Goal: Transaction & Acquisition: Purchase product/service

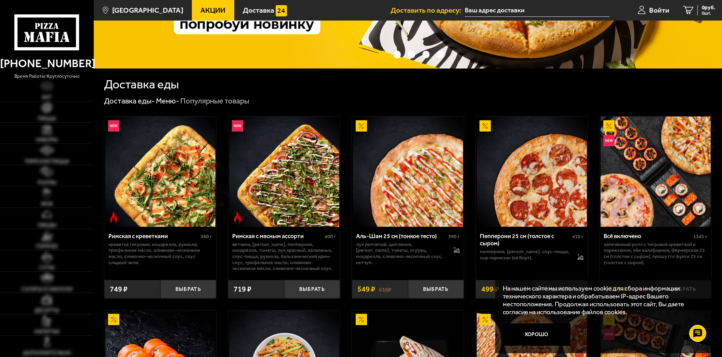
scroll to position [152, 0]
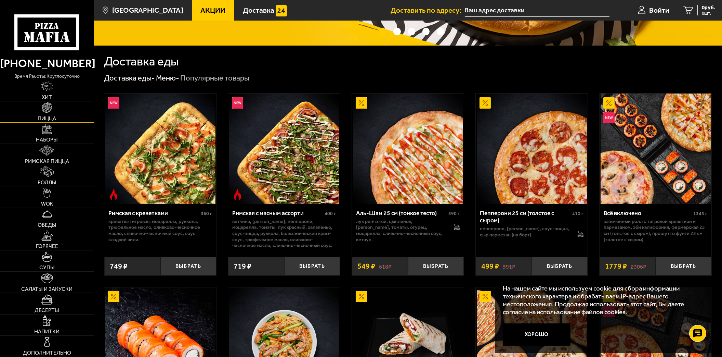
click at [50, 116] on span "Пицца" at bounding box center [47, 118] width 18 height 5
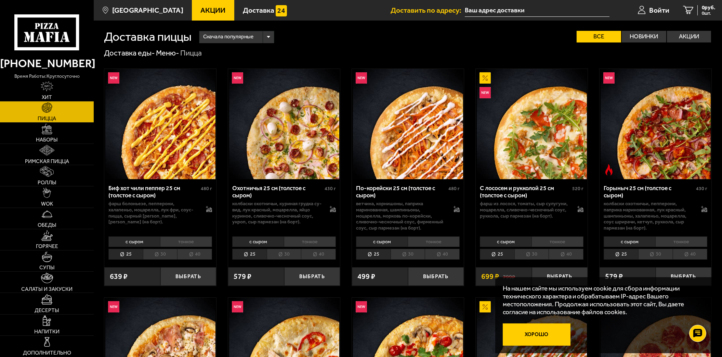
click at [549, 336] on button "Хорошо" at bounding box center [537, 334] width 68 height 23
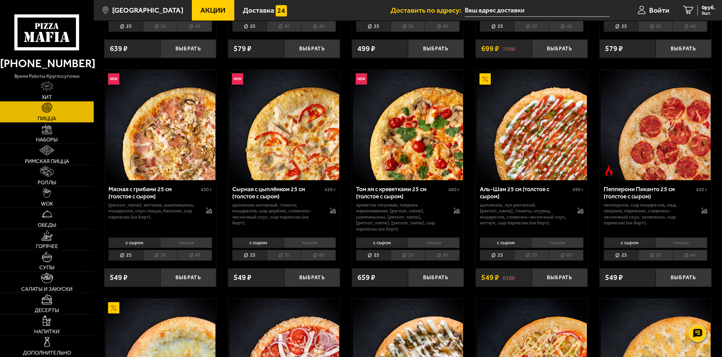
scroll to position [228, 0]
click at [203, 249] on li "40" at bounding box center [194, 254] width 35 height 11
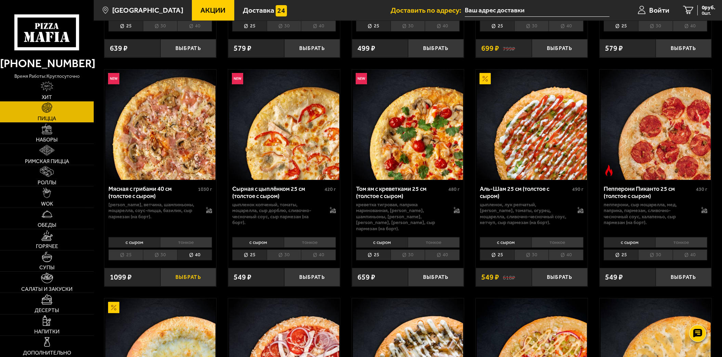
click at [188, 268] on button "Выбрать" at bounding box center [189, 277] width 56 height 18
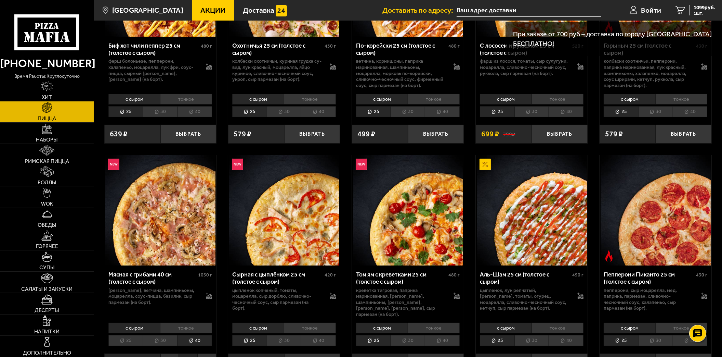
scroll to position [0, 0]
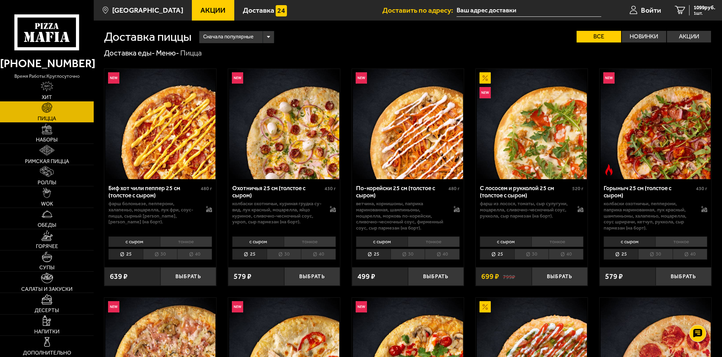
click at [319, 252] on li "40" at bounding box center [318, 253] width 35 height 11
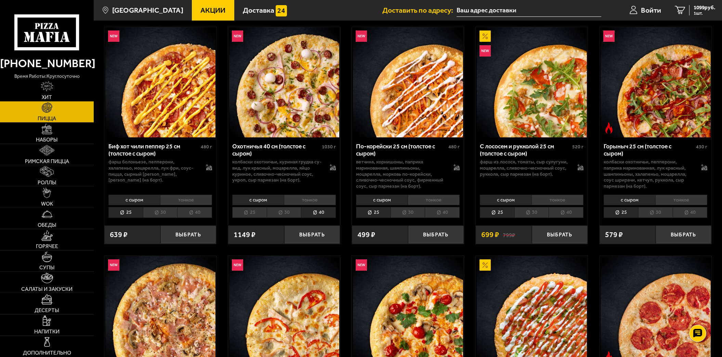
scroll to position [38, 0]
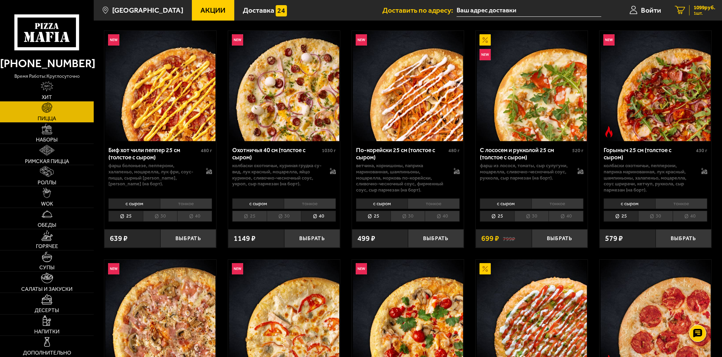
click at [697, 8] on span "1099 руб." at bounding box center [705, 7] width 22 height 5
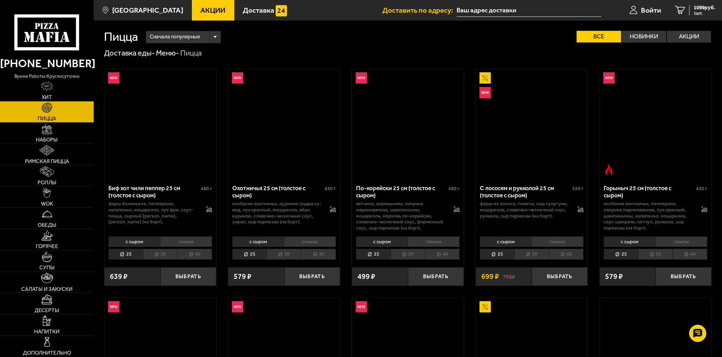
scroll to position [38, 0]
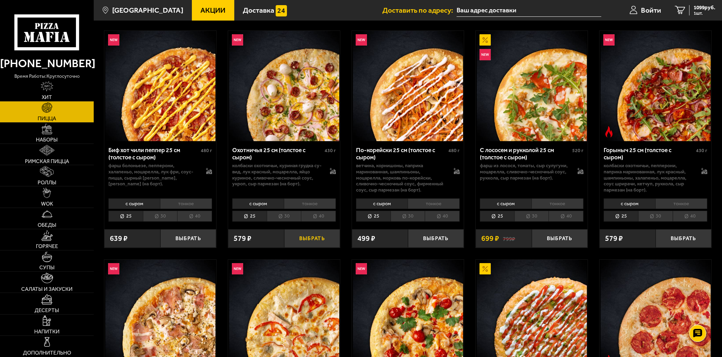
click at [314, 238] on button "Выбрать" at bounding box center [312, 238] width 56 height 18
click at [317, 218] on li "40" at bounding box center [318, 215] width 35 height 11
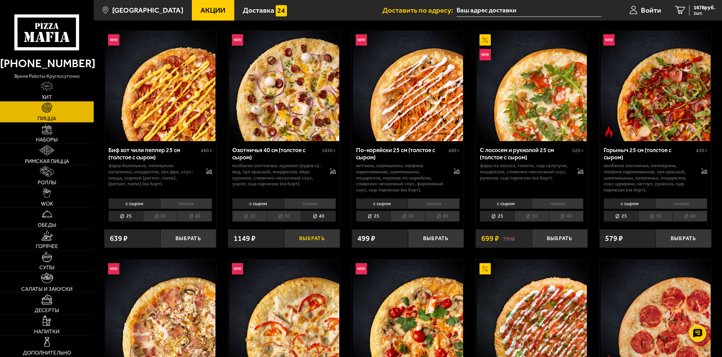
click at [322, 240] on button "Выбрать" at bounding box center [312, 238] width 56 height 18
click at [694, 9] on span "2827 руб." at bounding box center [705, 7] width 22 height 5
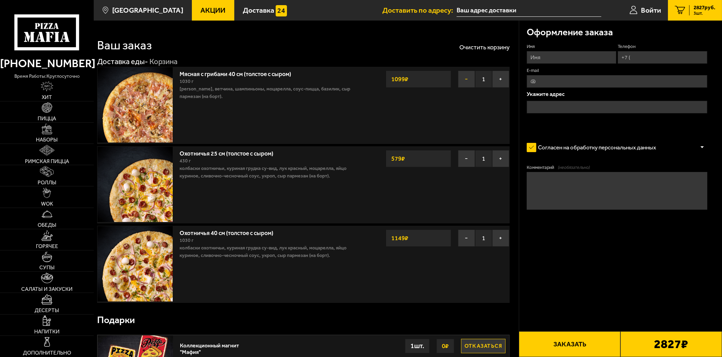
click at [462, 79] on button "−" at bounding box center [466, 79] width 17 height 17
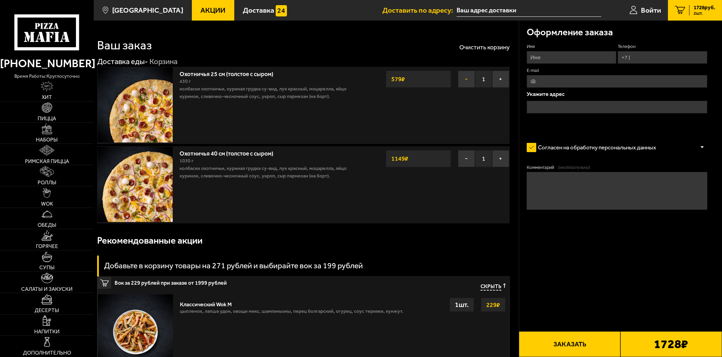
click at [463, 77] on button "−" at bounding box center [466, 79] width 17 height 17
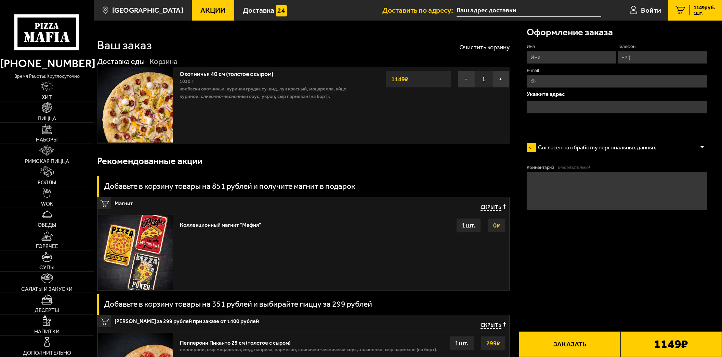
click at [566, 56] on input "Имя" at bounding box center [572, 57] width 90 height 13
type input "[PERSON_NAME]"
type input "[PHONE_NUMBER]"
type input "[EMAIL_ADDRESS][DOMAIN_NAME]"
type textarea "позвонить на телефон по приезду,спасибо!"
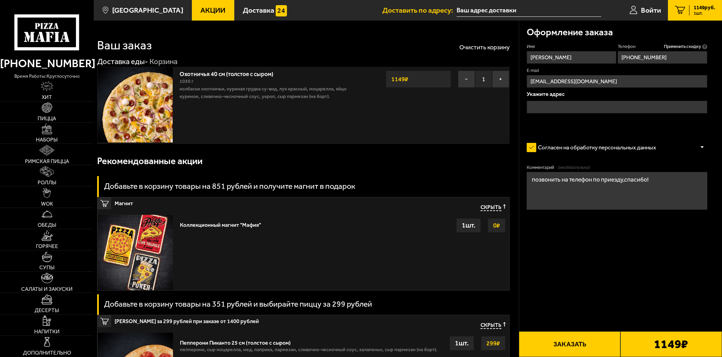
type input "[PHONE_NUMBER]"
click at [555, 104] on input "text" at bounding box center [617, 107] width 181 height 13
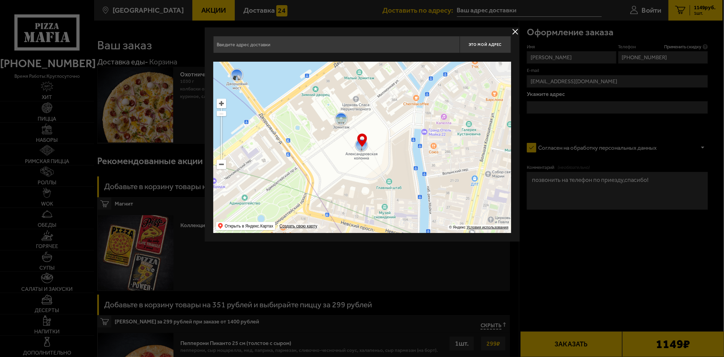
click at [328, 43] on input "text" at bounding box center [336, 44] width 246 height 17
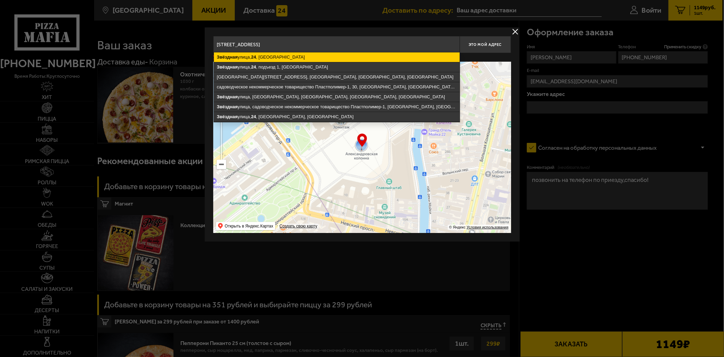
click at [289, 57] on ymaps "[STREET_ADDRESS]" at bounding box center [337, 57] width 246 height 10
type input "[STREET_ADDRESS]"
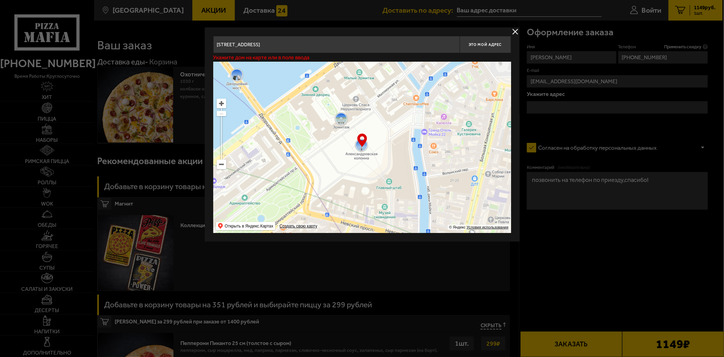
type input "[STREET_ADDRESS]"
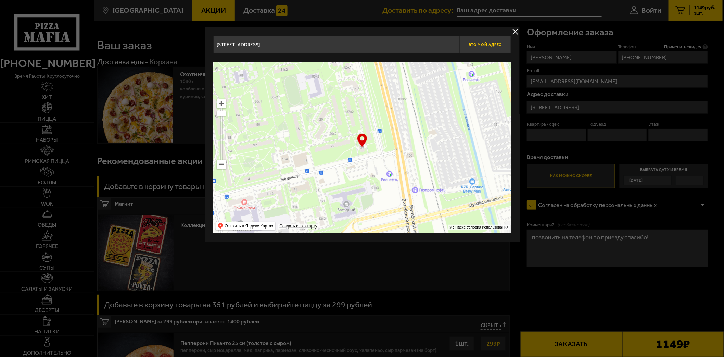
click at [478, 40] on button "Это мой адрес" at bounding box center [485, 44] width 51 height 17
type input "[STREET_ADDRESS]"
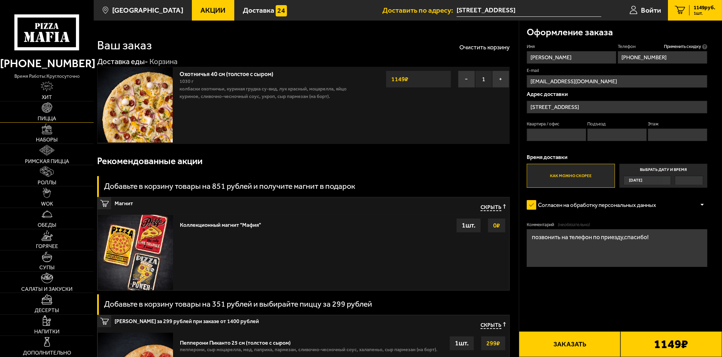
click at [44, 111] on img at bounding box center [47, 107] width 11 height 11
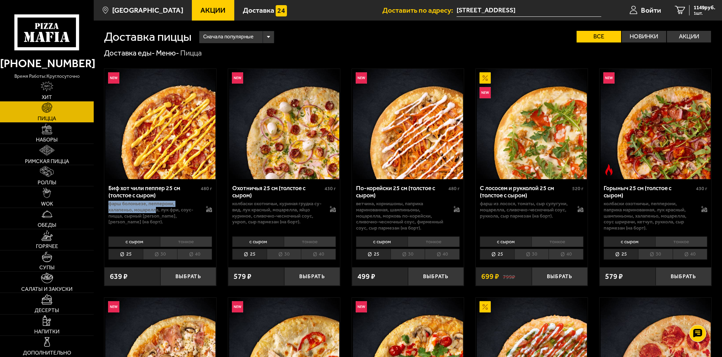
drag, startPoint x: 108, startPoint y: 206, endPoint x: 155, endPoint y: 210, distance: 47.4
click at [155, 210] on p "фарш болоньезе, пепперони, халапеньо, моцарелла, лук фри, соус-пицца, сырный [P…" at bounding box center [153, 213] width 90 height 24
click at [120, 208] on p "фарш болоньезе, пепперони, халапеньо, моцарелла, лук фри, соус-пицца, сырный [P…" at bounding box center [153, 213] width 90 height 24
click at [158, 253] on li "30" at bounding box center [160, 253] width 35 height 11
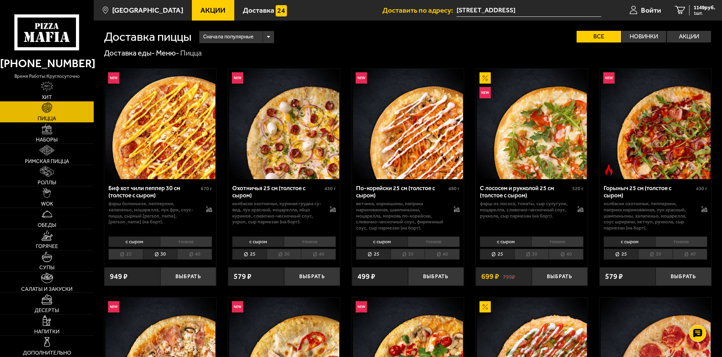
click at [125, 253] on li "25" at bounding box center [125, 253] width 35 height 11
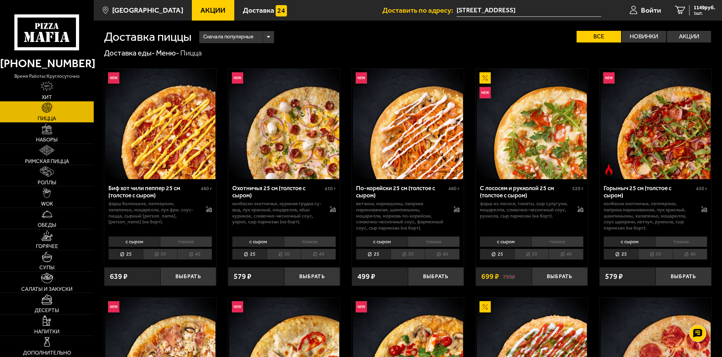
click at [196, 253] on li "40" at bounding box center [194, 253] width 35 height 11
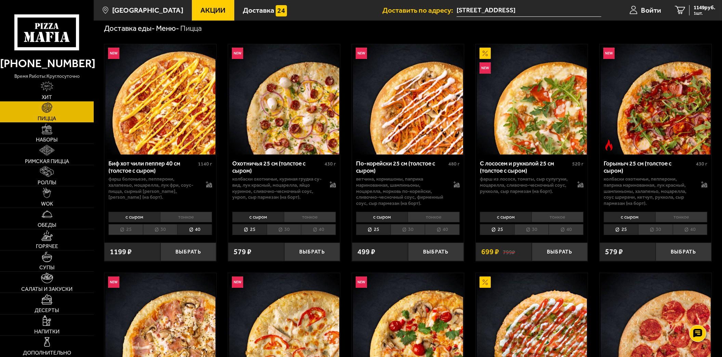
scroll to position [38, 0]
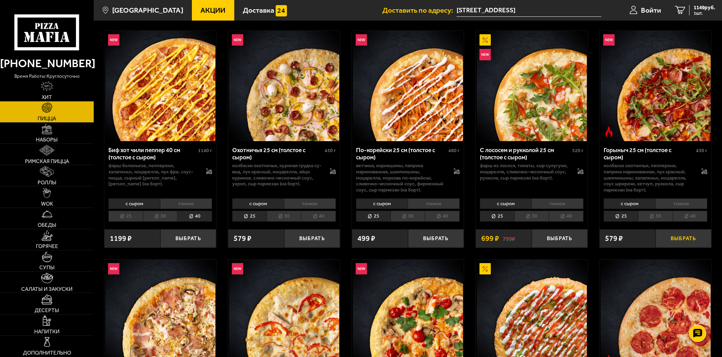
click at [678, 238] on button "Выбрать" at bounding box center [684, 238] width 56 height 18
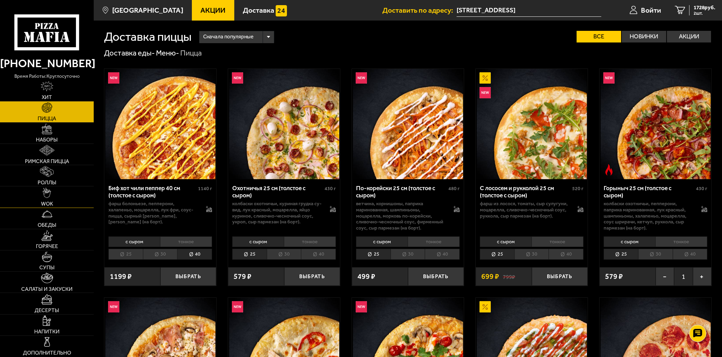
scroll to position [76, 0]
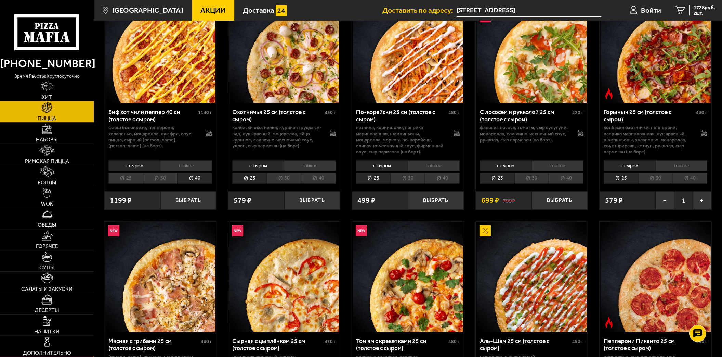
click at [53, 342] on link "Дополнительно" at bounding box center [47, 345] width 94 height 21
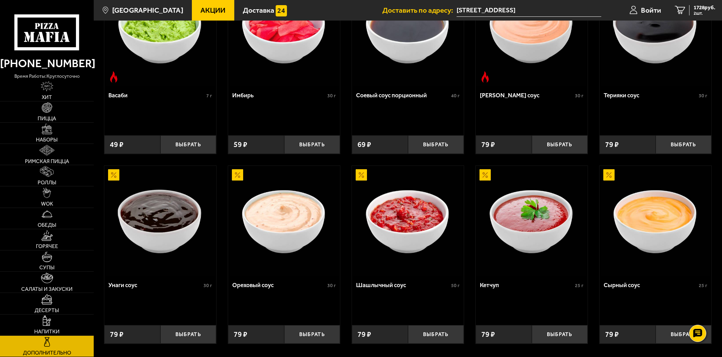
scroll to position [304, 0]
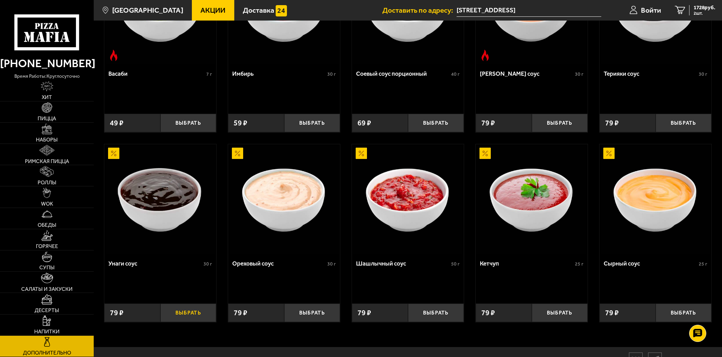
click at [192, 313] on button "Выбрать" at bounding box center [189, 312] width 56 height 18
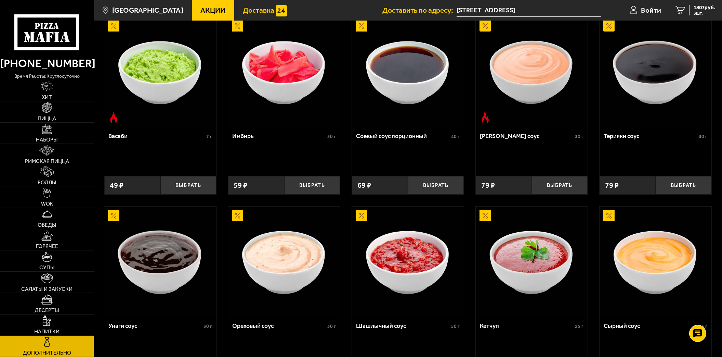
scroll to position [228, 0]
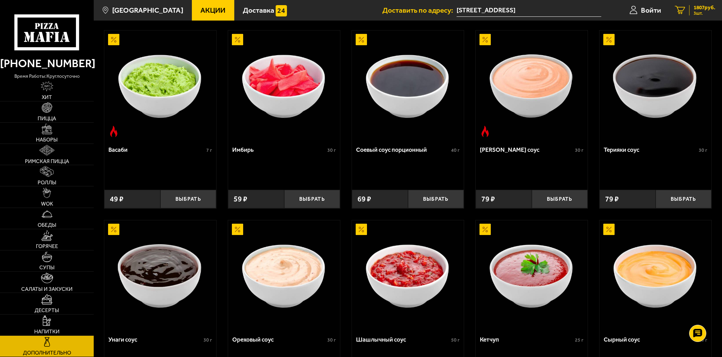
click at [699, 11] on span "3 шт." at bounding box center [705, 13] width 22 height 4
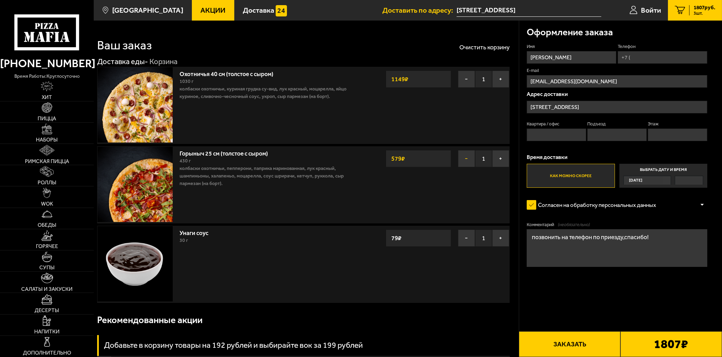
click at [469, 160] on button "−" at bounding box center [466, 158] width 17 height 17
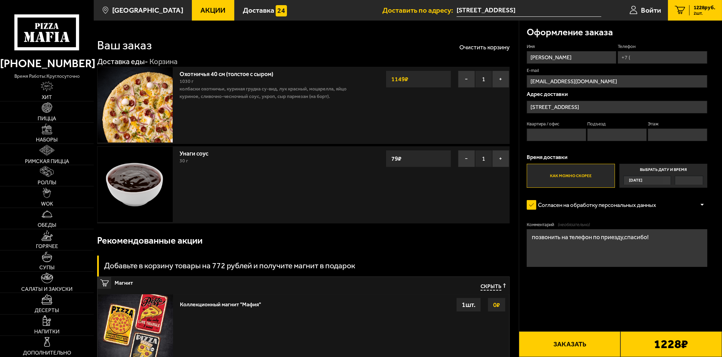
drag, startPoint x: 550, startPoint y: 138, endPoint x: 553, endPoint y: 138, distance: 3.4
click at [550, 138] on input "Квартира / офис" at bounding box center [557, 134] width 60 height 13
type input "83"
type input "1"
type input "12"
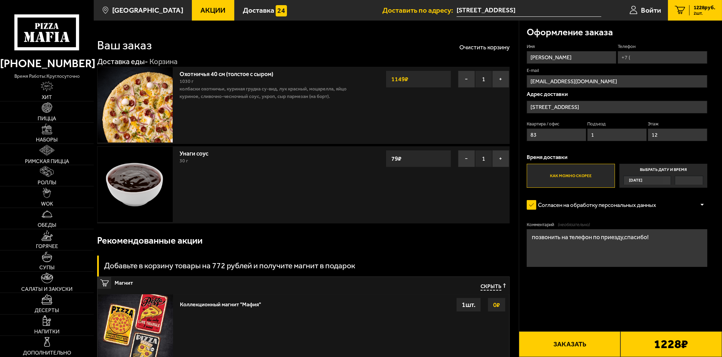
click at [571, 248] on textarea "позвонить на телефон по приезду,спасибо!" at bounding box center [617, 248] width 181 height 38
click at [577, 347] on button "Заказать" at bounding box center [570, 344] width 102 height 26
click at [562, 351] on button "Заказать" at bounding box center [570, 344] width 102 height 26
click at [643, 59] on input "Телефон" at bounding box center [663, 57] width 90 height 13
type input "[PHONE_NUMBER]"
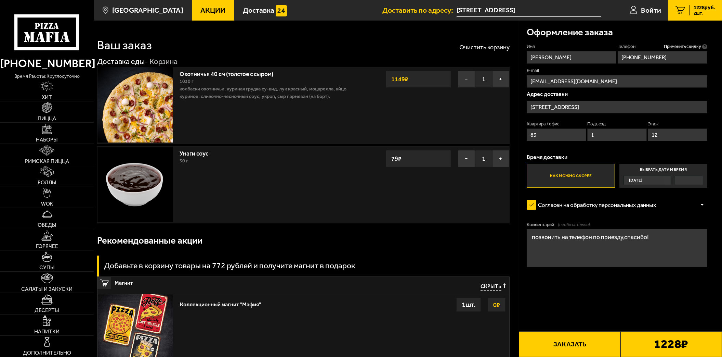
click at [574, 344] on button "Заказать" at bounding box center [570, 344] width 102 height 26
click at [569, 341] on button "Заказать" at bounding box center [570, 344] width 102 height 26
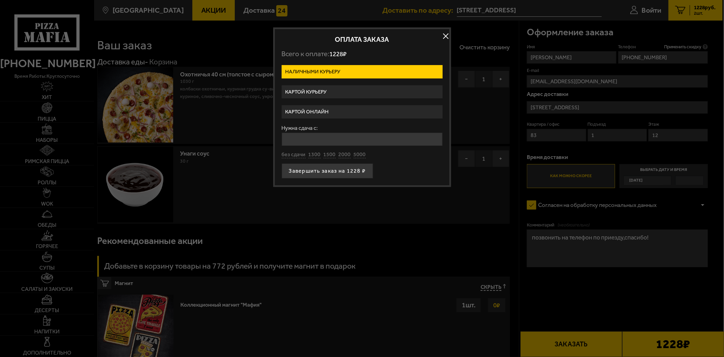
click at [316, 91] on label "Картой курьеру" at bounding box center [362, 91] width 161 height 13
click at [0, 0] on input "Картой курьеру" at bounding box center [0, 0] width 0 height 0
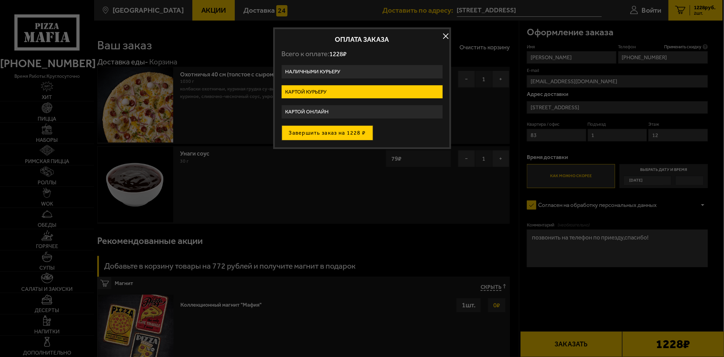
click at [333, 134] on button "Завершить заказ на 1228 ₽" at bounding box center [327, 132] width 91 height 15
